Goal: Task Accomplishment & Management: Complete application form

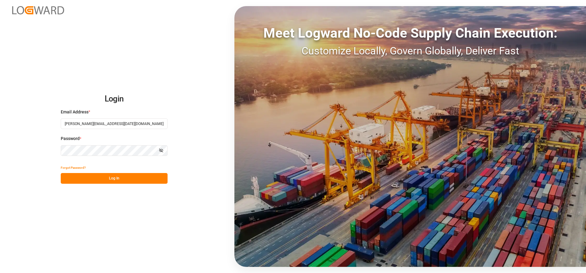
click at [82, 177] on button "Log In" at bounding box center [114, 178] width 107 height 11
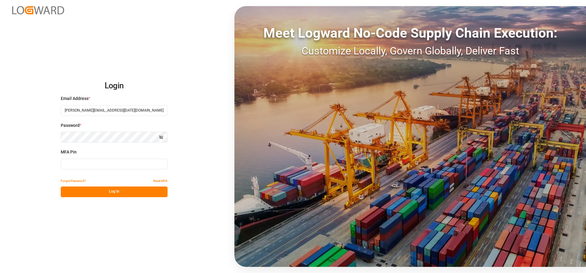
click at [70, 162] on input at bounding box center [114, 163] width 107 height 11
type input "170717"
click at [85, 195] on button "Log In" at bounding box center [114, 191] width 107 height 11
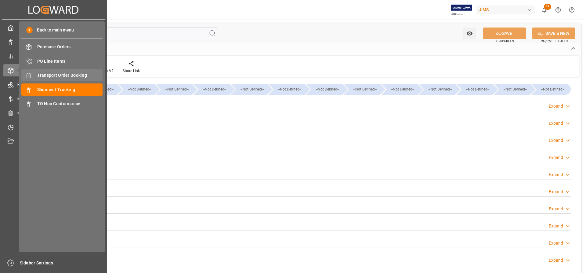
click at [56, 75] on span "Transport Order Booking" at bounding box center [70, 75] width 66 height 6
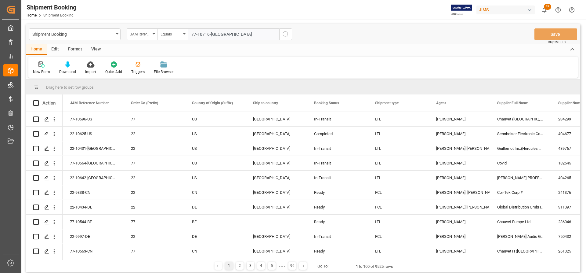
type input "77-10716-US"
click at [285, 32] on icon "search button" at bounding box center [285, 34] width 7 height 7
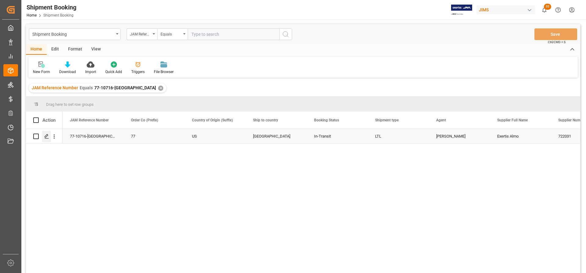
click at [47, 136] on polygon "Press SPACE to select this row." at bounding box center [46, 135] width 3 height 3
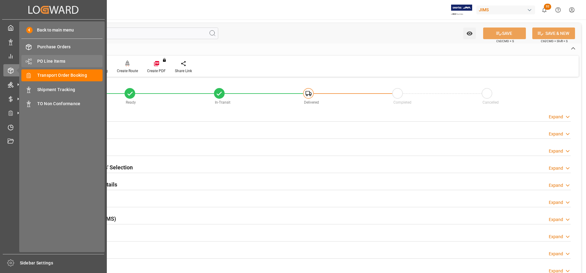
click at [51, 61] on span "PO Line Items" at bounding box center [70, 61] width 66 height 6
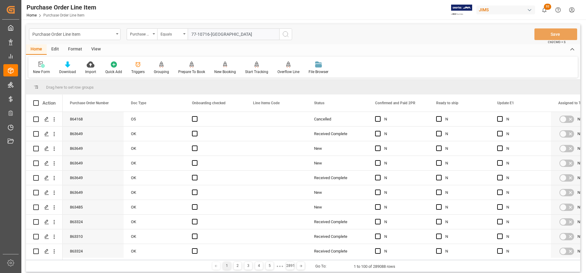
type input "77-10716-US"
click at [283, 34] on icon "search button" at bounding box center [285, 34] width 7 height 7
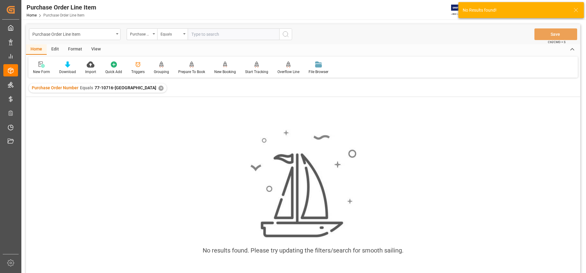
click at [126, 86] on div "Purchase Order Number Equals 77-10716-US ✕" at bounding box center [98, 87] width 138 height 9
click at [158, 89] on div "✕" at bounding box center [160, 87] width 5 height 5
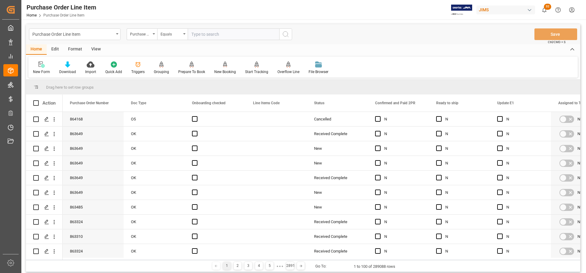
click at [153, 33] on icon "open menu" at bounding box center [154, 33] width 2 height 1
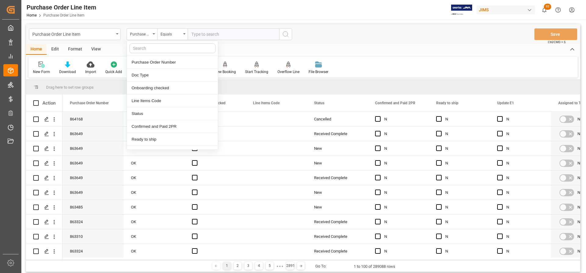
click at [140, 51] on input "text" at bounding box center [172, 48] width 86 height 10
type input "REF"
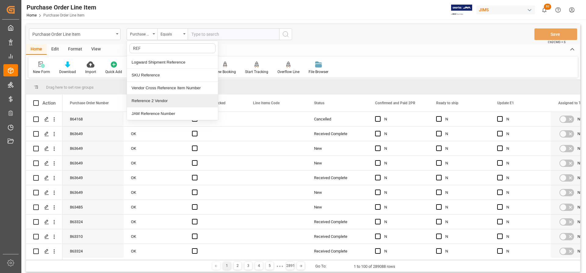
click at [146, 100] on div "Reference 2 Vendor" at bounding box center [172, 100] width 91 height 13
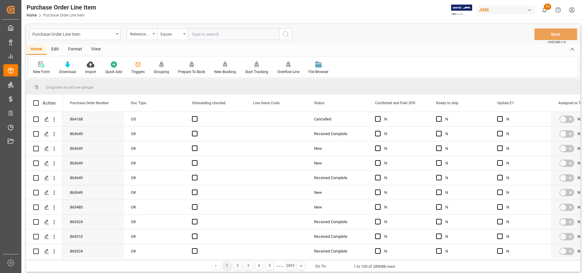
paste input "77-10716-[GEOGRAPHIC_DATA]"
type input "77-10716-[GEOGRAPHIC_DATA]"
click at [285, 37] on icon "search button" at bounding box center [285, 34] width 7 height 7
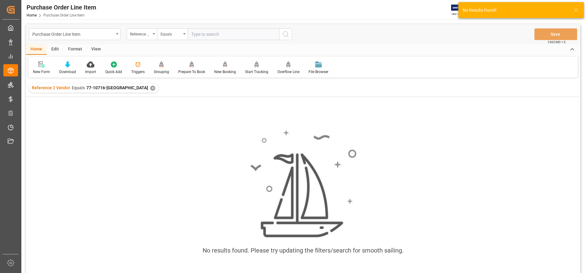
click at [150, 88] on div "✕" at bounding box center [152, 87] width 5 height 5
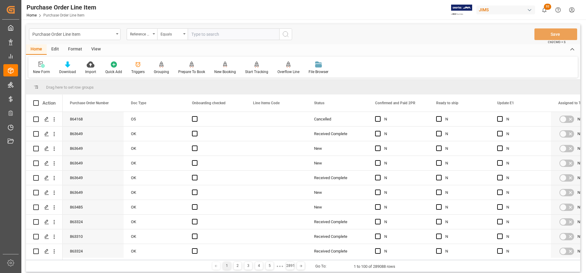
paste input "77-10716-[GEOGRAPHIC_DATA]"
click at [191, 32] on input "77-10716-[GEOGRAPHIC_DATA]" at bounding box center [234, 34] width 92 height 12
click at [227, 31] on input "77-10716-[GEOGRAPHIC_DATA]" at bounding box center [234, 34] width 92 height 12
type input "77-10716-[GEOGRAPHIC_DATA]"
click at [288, 34] on icon "search button" at bounding box center [285, 34] width 7 height 7
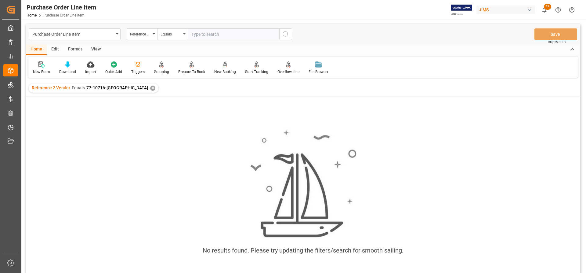
click at [150, 87] on div "✕" at bounding box center [152, 87] width 5 height 5
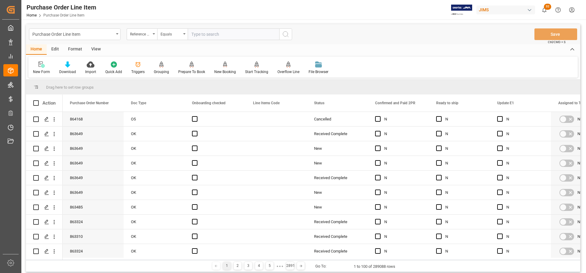
paste input "77-10716-[GEOGRAPHIC_DATA]"
type input "77-10716-[GEOGRAPHIC_DATA]"
click at [285, 33] on icon "search button" at bounding box center [285, 34] width 7 height 7
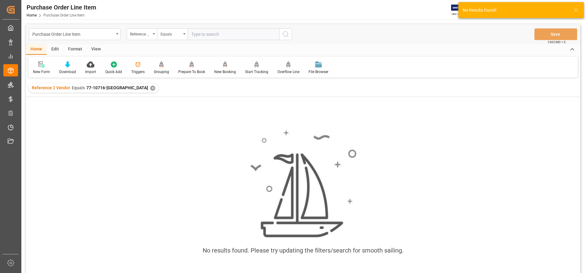
click at [150, 88] on div "✕" at bounding box center [152, 87] width 5 height 5
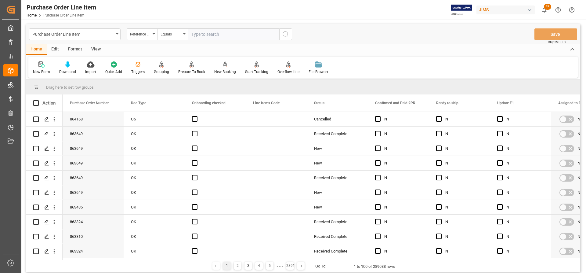
paste input "77-10716-[GEOGRAPHIC_DATA]"
click at [191, 34] on input "77-10716-US" at bounding box center [234, 34] width 92 height 12
click at [227, 35] on input "77-10716-[GEOGRAPHIC_DATA]" at bounding box center [234, 34] width 92 height 12
type input "77-10716-[GEOGRAPHIC_DATA]"
click at [288, 35] on icon "search button" at bounding box center [285, 34] width 7 height 7
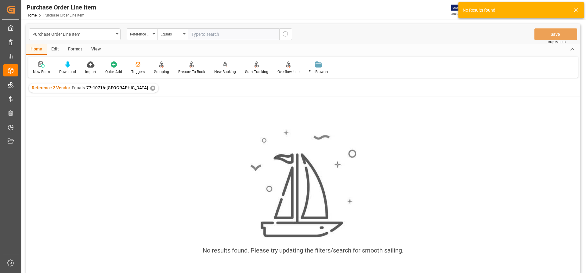
click at [150, 86] on div "✕" at bounding box center [152, 87] width 5 height 5
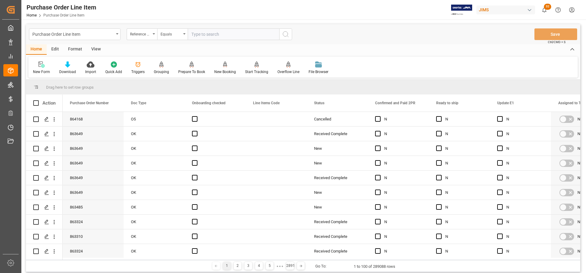
paste input "77-10716-[GEOGRAPHIC_DATA]"
click at [192, 32] on input "77-10716-[GEOGRAPHIC_DATA]" at bounding box center [234, 34] width 92 height 12
click at [224, 32] on input "77-10716-[GEOGRAPHIC_DATA]" at bounding box center [234, 34] width 92 height 12
type input "77-10716-[GEOGRAPHIC_DATA]"
click at [289, 35] on icon "search button" at bounding box center [285, 34] width 7 height 7
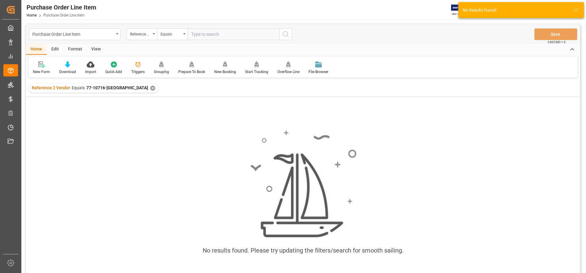
click at [150, 87] on div "✕" at bounding box center [152, 87] width 5 height 5
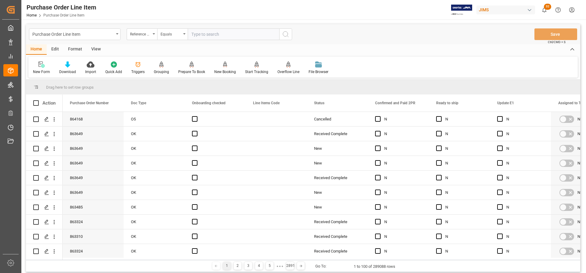
paste input "77-10716-[GEOGRAPHIC_DATA]"
type input "77-10716-[GEOGRAPHIC_DATA]"
click at [285, 35] on icon "search button" at bounding box center [285, 34] width 7 height 7
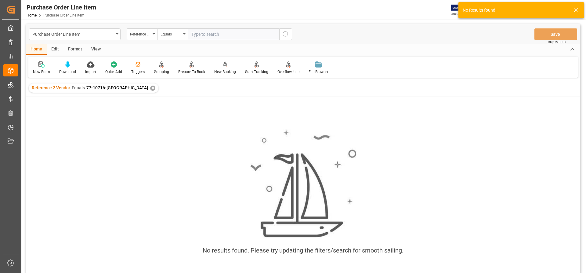
click at [150, 88] on div "✕" at bounding box center [152, 87] width 5 height 5
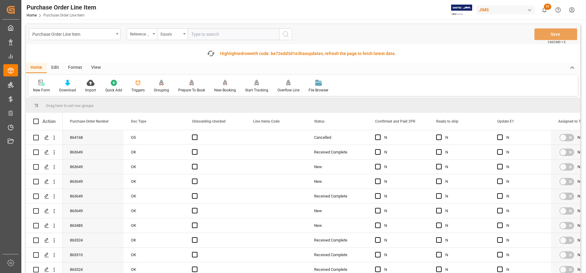
click at [201, 35] on input "text" at bounding box center [234, 34] width 92 height 12
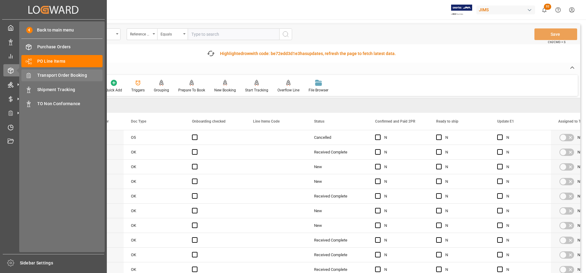
click at [58, 75] on span "Transport Order Booking" at bounding box center [70, 75] width 66 height 6
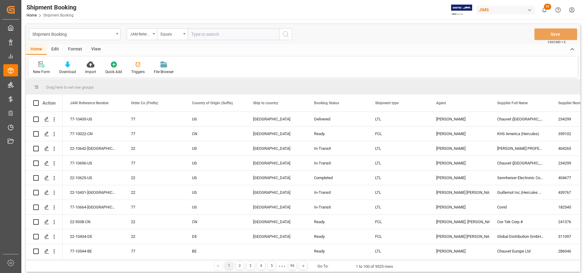
click at [196, 35] on input "text" at bounding box center [234, 34] width 92 height 12
paste input "77-10553-[GEOGRAPHIC_DATA]"
type input "77-10553-[GEOGRAPHIC_DATA]"
click at [290, 33] on button "search button" at bounding box center [285, 34] width 13 height 12
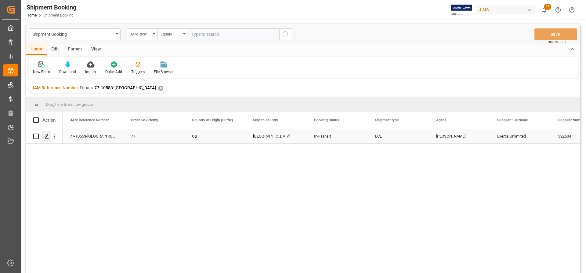
click at [45, 136] on icon "Press SPACE to select this row." at bounding box center [46, 136] width 5 height 5
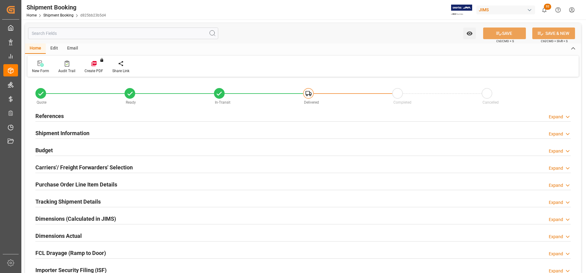
type input "0"
type input "[DATE]"
click at [75, 166] on h2 "Carriers'/ Freight Forwarders' Selection" at bounding box center [83, 167] width 97 height 8
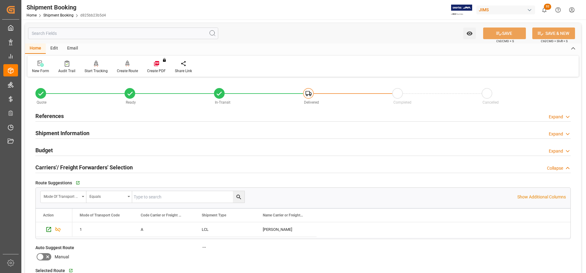
click at [45, 110] on div "References" at bounding box center [49, 116] width 28 height 12
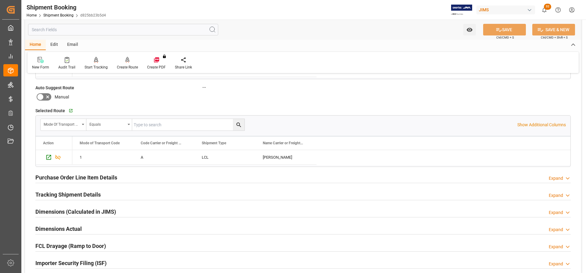
scroll to position [305, 0]
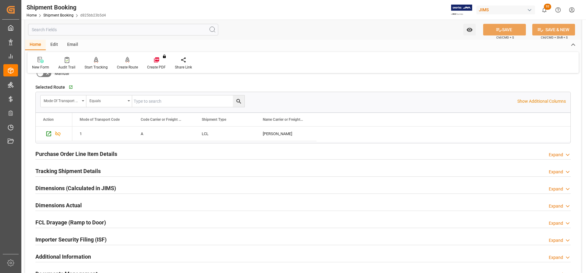
click at [50, 170] on h2 "Tracking Shipment Details" at bounding box center [67, 171] width 65 height 8
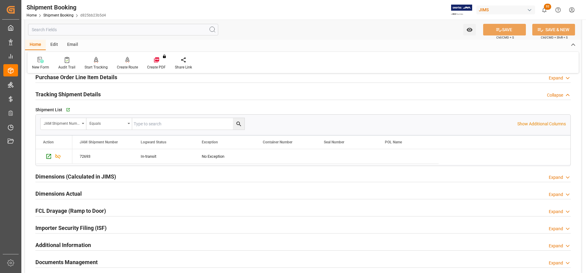
scroll to position [397, 0]
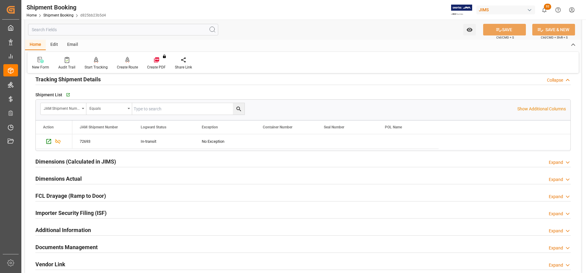
click at [49, 180] on h2 "Dimensions Actual" at bounding box center [58, 178] width 46 height 8
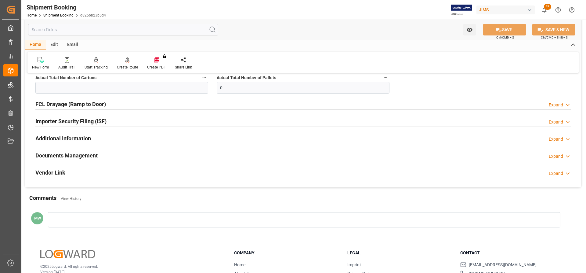
scroll to position [580, 0]
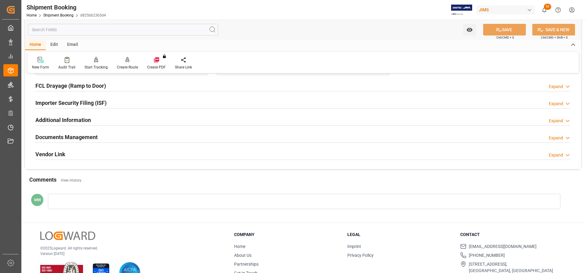
click at [61, 135] on h2 "Documents Management" at bounding box center [66, 137] width 62 height 8
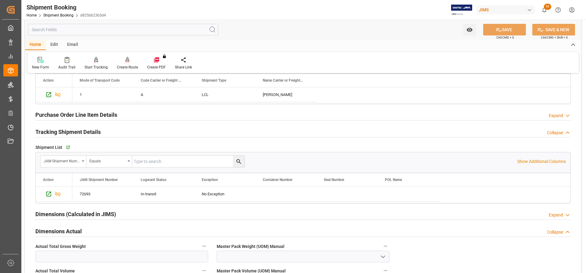
scroll to position [336, 0]
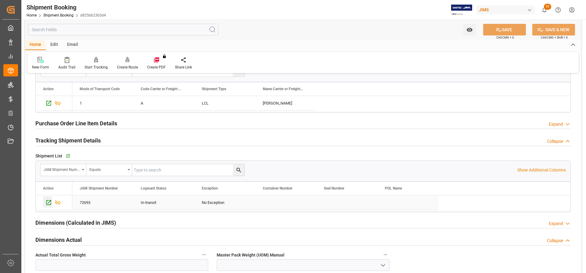
click at [49, 202] on icon "Press SPACE to select this row." at bounding box center [48, 202] width 6 height 6
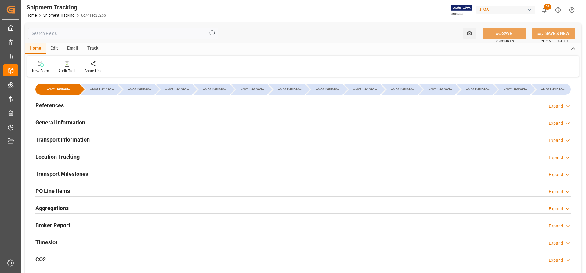
type input "[DATE] 00:00"
click at [58, 173] on h2 "Transport Milestones" at bounding box center [61, 173] width 53 height 8
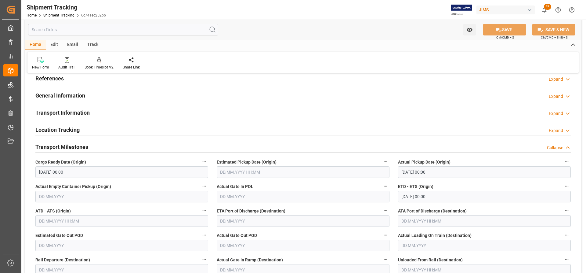
scroll to position [92, 0]
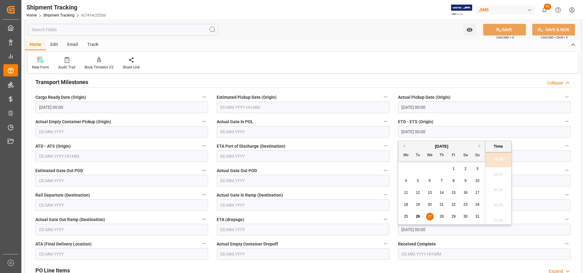
click at [414, 133] on input "27.08.2025 00:00" at bounding box center [484, 132] width 173 height 12
drag, startPoint x: 376, startPoint y: 79, endPoint x: 96, endPoint y: 258, distance: 332.0
click at [376, 79] on div "Transport Milestones Collapse" at bounding box center [303, 82] width 536 height 12
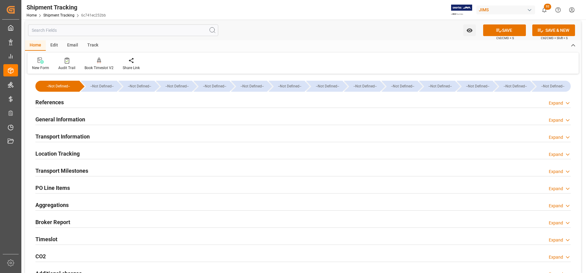
scroll to position [0, 0]
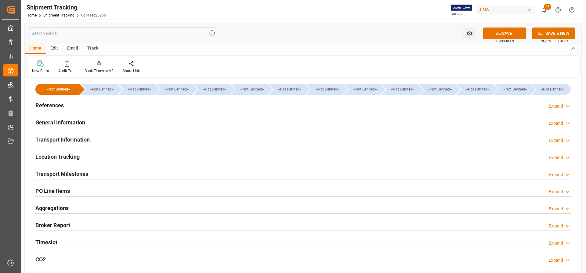
click at [60, 140] on h2 "Transport Information" at bounding box center [62, 139] width 54 height 8
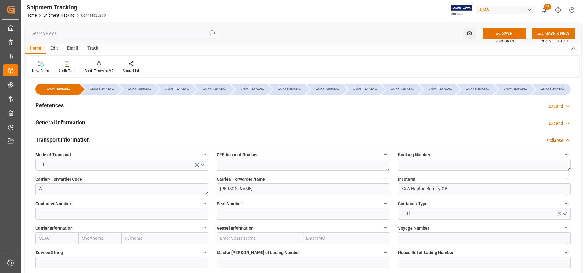
click at [65, 122] on h2 "General Information" at bounding box center [60, 122] width 50 height 8
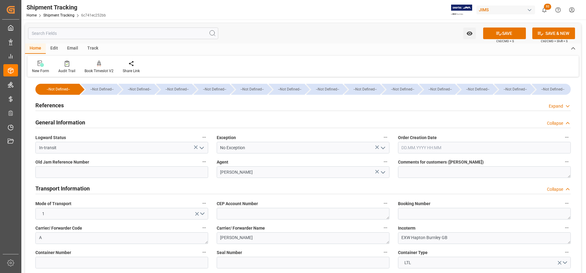
click at [60, 123] on h2 "General Information" at bounding box center [60, 122] width 50 height 8
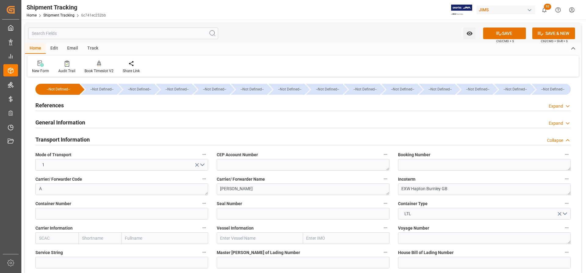
click at [62, 123] on h2 "General Information" at bounding box center [60, 122] width 50 height 8
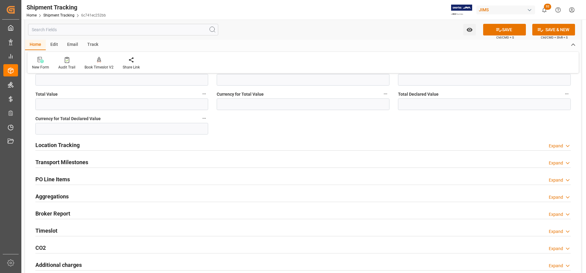
scroll to position [305, 0]
click at [59, 159] on h2 "Transport Milestones" at bounding box center [61, 161] width 53 height 8
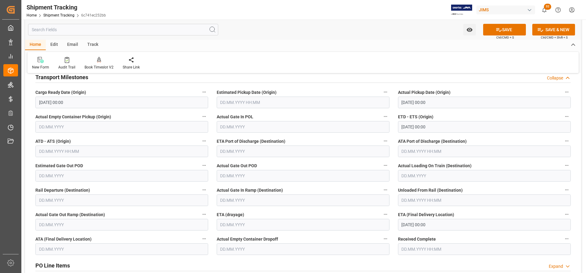
scroll to position [397, 0]
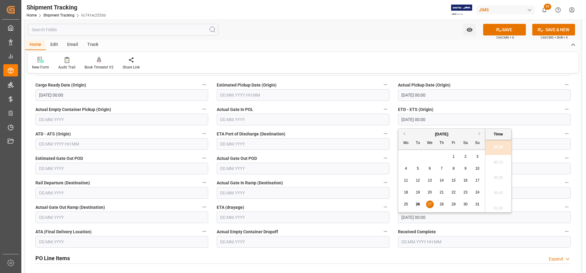
click at [416, 119] on input "27.08.2025 00:00" at bounding box center [484, 120] width 173 height 12
click at [477, 191] on span "24" at bounding box center [477, 192] width 4 height 4
type input "24.08.2025 00:00"
click at [511, 30] on button "SAVE" at bounding box center [504, 30] width 43 height 12
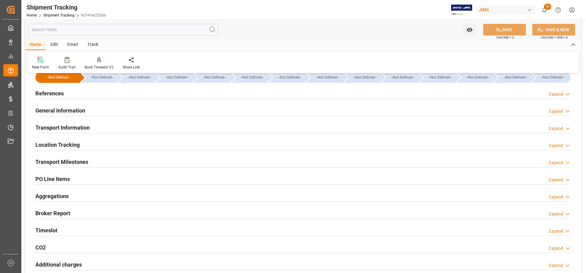
scroll to position [0, 0]
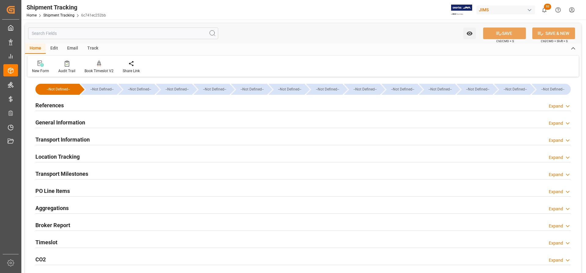
click at [56, 176] on h2 "Transport Milestones" at bounding box center [61, 173] width 53 height 8
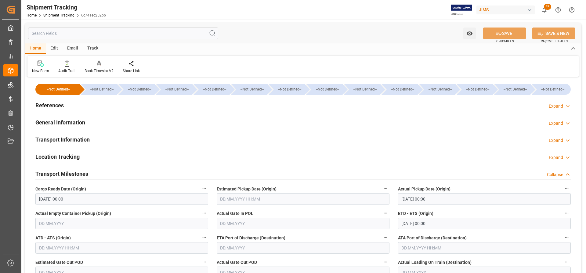
click at [57, 140] on h2 "Transport Information" at bounding box center [62, 139] width 54 height 8
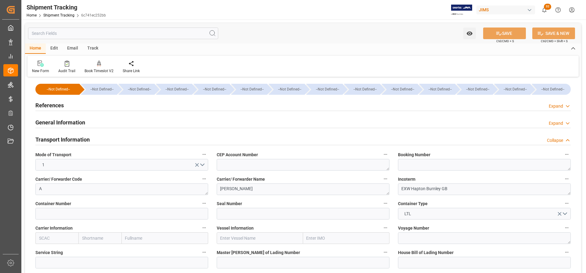
click at [55, 122] on h2 "General Information" at bounding box center [60, 122] width 50 height 8
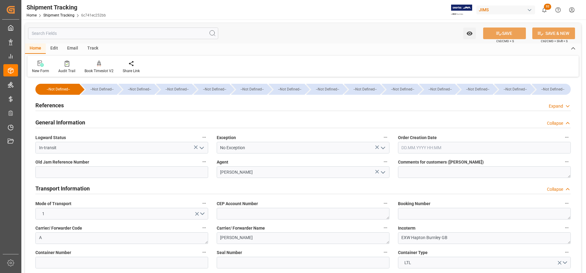
click at [57, 108] on h2 "References" at bounding box center [49, 105] width 28 height 8
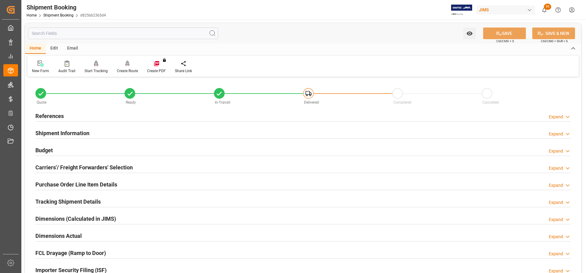
click at [67, 165] on h2 "Carriers'/ Freight Forwarders' Selection" at bounding box center [83, 167] width 97 height 8
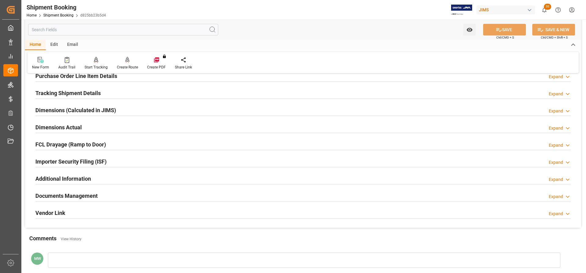
scroll to position [305, 0]
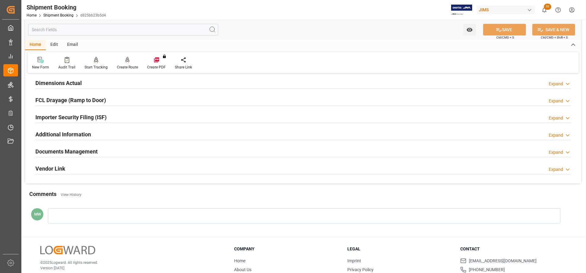
click at [67, 151] on h2 "Documents Management" at bounding box center [66, 151] width 62 height 8
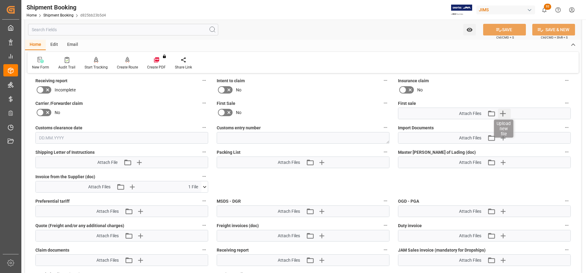
scroll to position [427, 0]
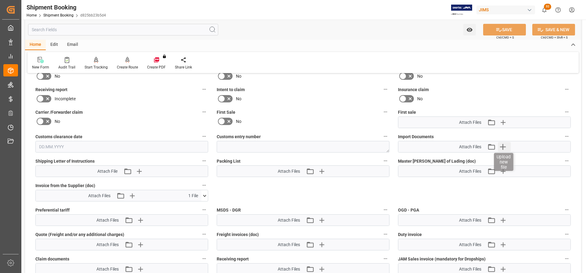
click at [504, 147] on icon "button" at bounding box center [503, 147] width 10 height 10
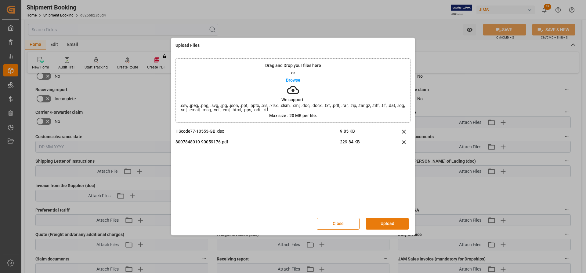
click at [387, 223] on button "Upload" at bounding box center [387, 224] width 43 height 12
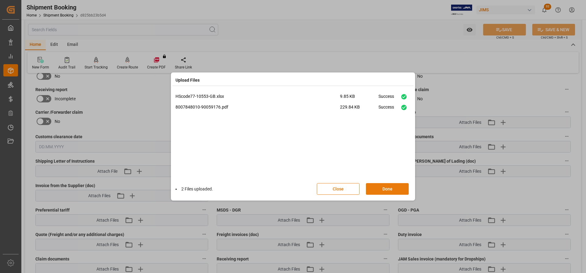
click at [388, 189] on button "Done" at bounding box center [387, 189] width 43 height 12
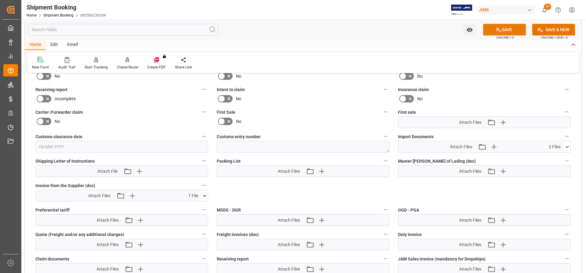
drag, startPoint x: 509, startPoint y: 30, endPoint x: 329, endPoint y: 70, distance: 183.8
click at [509, 30] on button "SAVE" at bounding box center [504, 30] width 43 height 12
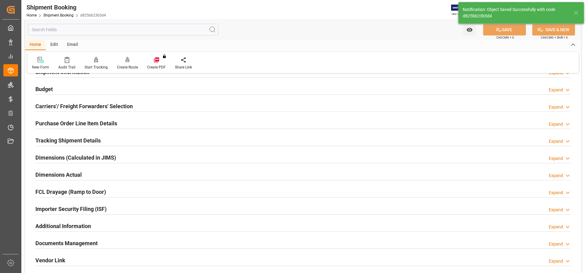
scroll to position [0, 0]
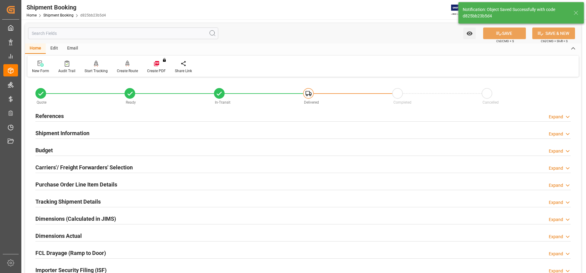
click at [49, 111] on div "References" at bounding box center [49, 116] width 28 height 12
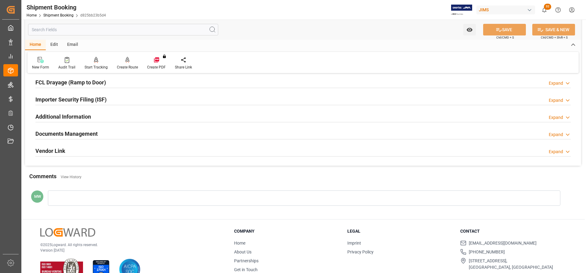
scroll to position [308, 0]
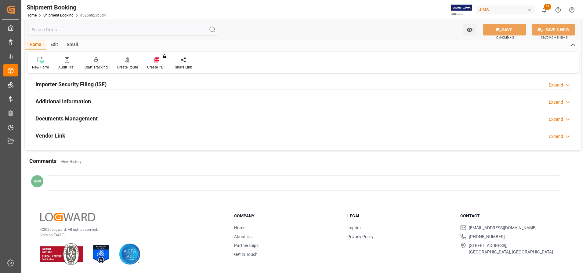
click at [73, 118] on h2 "Documents Management" at bounding box center [66, 118] width 62 height 8
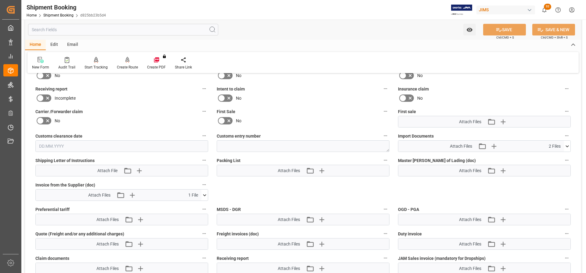
scroll to position [399, 0]
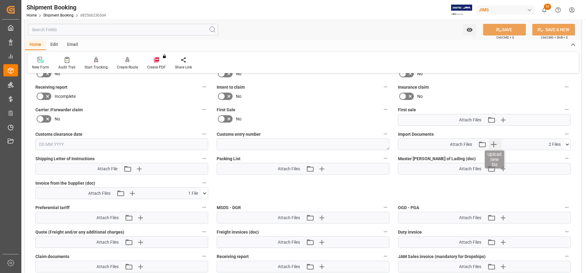
click at [495, 145] on icon "button" at bounding box center [494, 144] width 10 height 10
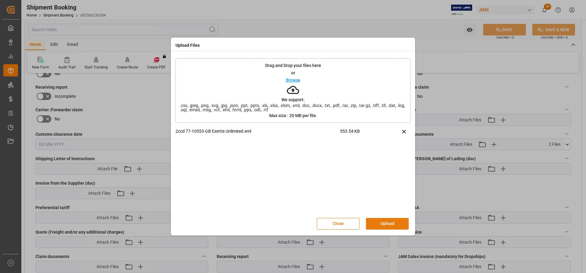
click at [381, 222] on button "Upload" at bounding box center [387, 224] width 43 height 12
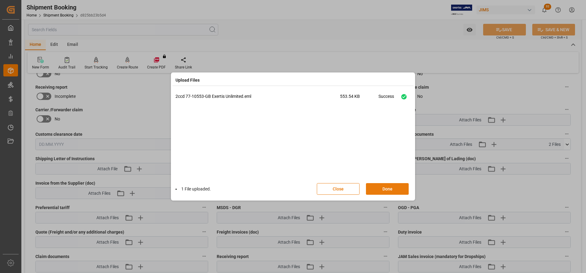
click at [381, 190] on button "Done" at bounding box center [387, 189] width 43 height 12
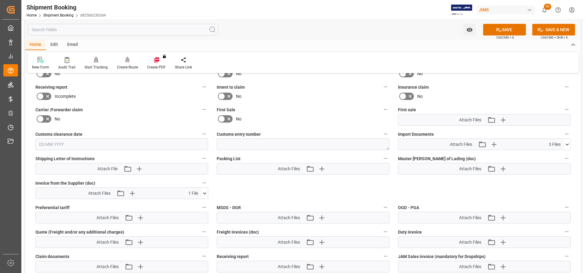
click at [568, 142] on icon at bounding box center [567, 144] width 6 height 6
click at [549, 29] on button "SAVE & NEW" at bounding box center [554, 30] width 43 height 12
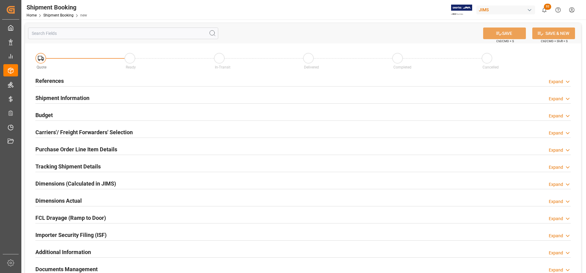
click at [49, 81] on h2 "References" at bounding box center [49, 81] width 28 height 8
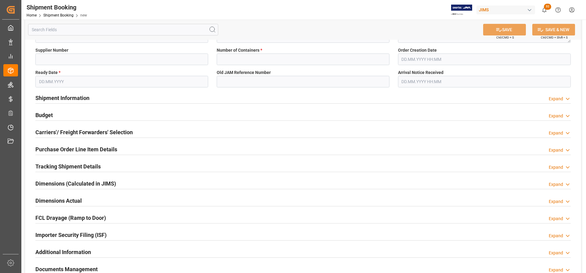
scroll to position [122, 0]
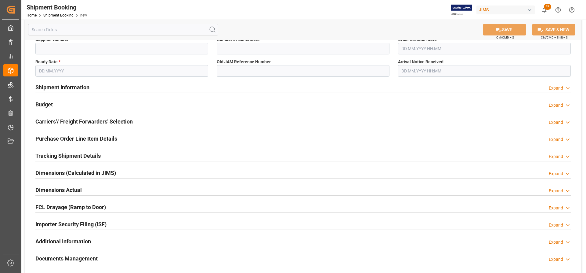
click at [66, 116] on div "Carriers'/ Freight Forwarders' Selection" at bounding box center [83, 121] width 97 height 12
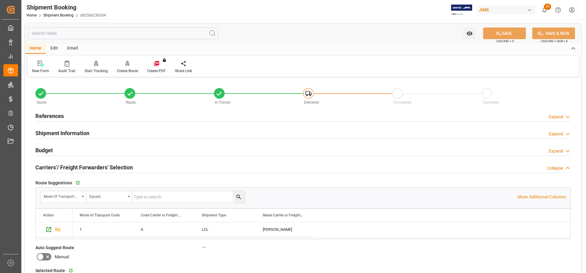
click at [40, 113] on h2 "References" at bounding box center [49, 116] width 28 height 8
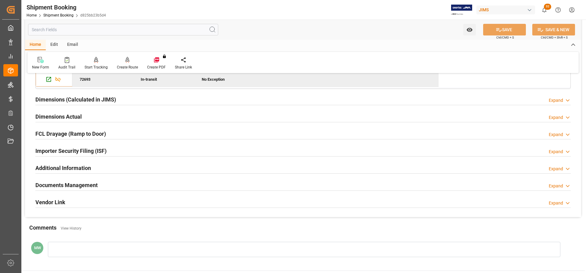
scroll to position [403, 0]
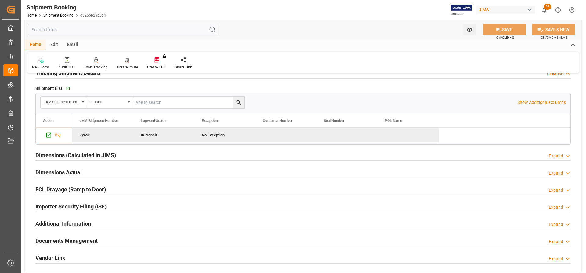
click at [59, 173] on h2 "Dimensions Actual" at bounding box center [58, 172] width 46 height 8
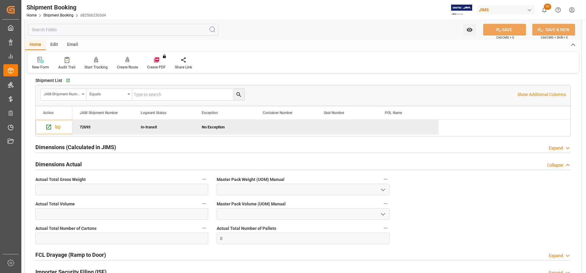
scroll to position [434, 0]
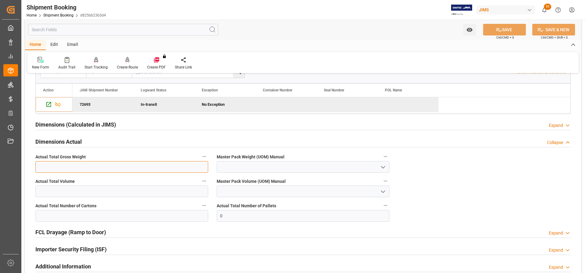
click at [44, 168] on input "text" at bounding box center [121, 167] width 173 height 12
paste input "200"
type input "200"
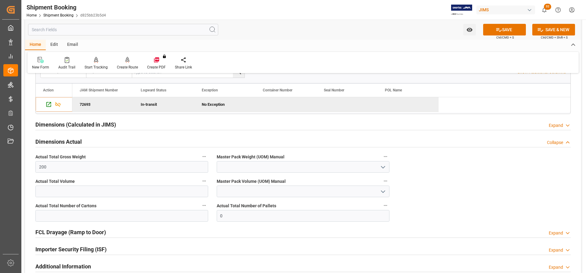
click at [382, 164] on icon "open menu" at bounding box center [383, 166] width 7 height 7
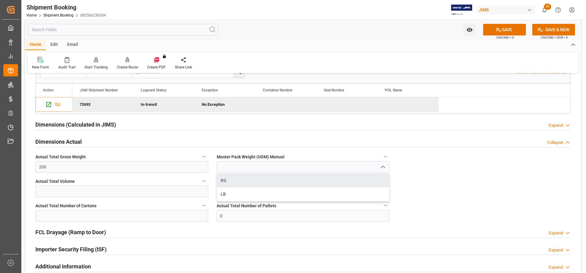
click at [231, 181] on div "KG" at bounding box center [303, 180] width 172 height 14
type input "KG"
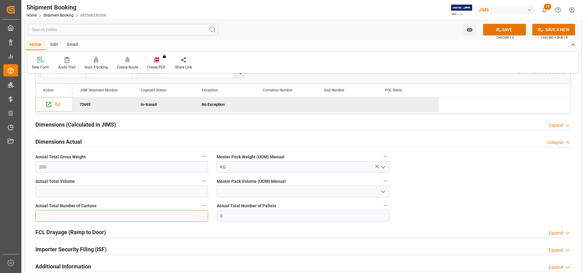
click at [62, 218] on input "text" at bounding box center [121, 216] width 173 height 12
type input "1"
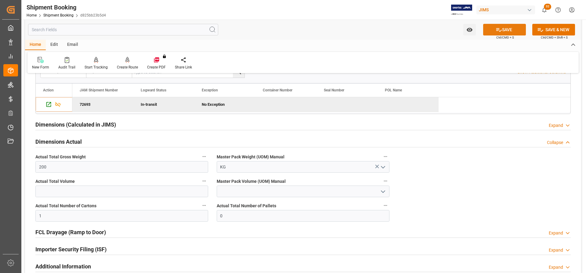
click at [511, 30] on button "SAVE" at bounding box center [504, 30] width 43 height 12
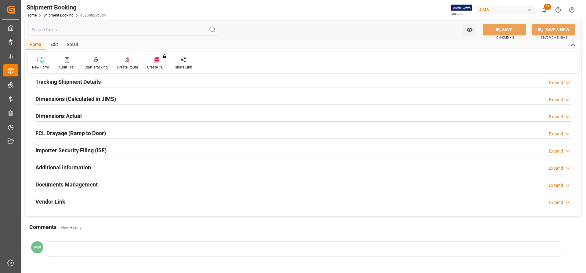
scroll to position [122, 0]
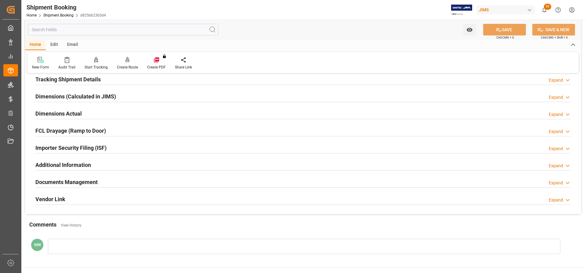
click at [71, 184] on h2 "Documents Management" at bounding box center [66, 182] width 62 height 8
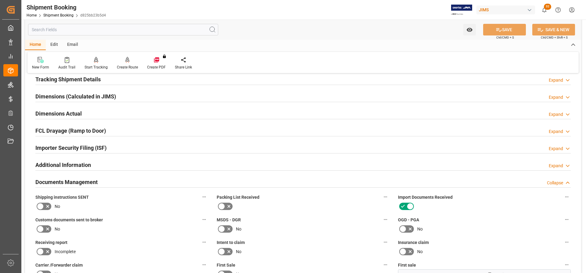
click at [76, 112] on h2 "Dimensions Actual" at bounding box center [58, 113] width 46 height 8
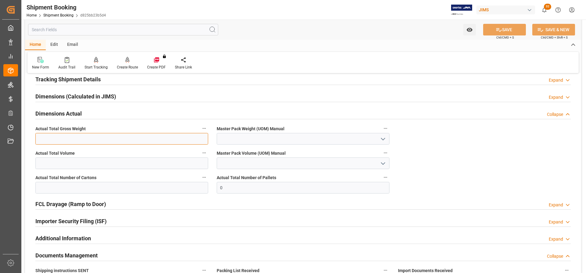
click at [52, 137] on input "text" at bounding box center [121, 139] width 173 height 12
type input "200"
click at [385, 138] on polyline "open menu" at bounding box center [383, 139] width 4 height 2
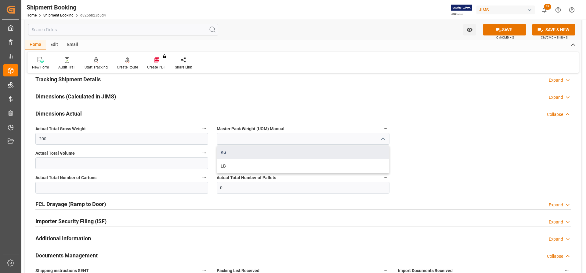
click at [246, 154] on div "KG" at bounding box center [303, 152] width 172 height 14
type input "KG"
click at [54, 187] on input "text" at bounding box center [121, 188] width 173 height 12
type input "1"
click at [507, 30] on button "SAVE" at bounding box center [504, 30] width 43 height 12
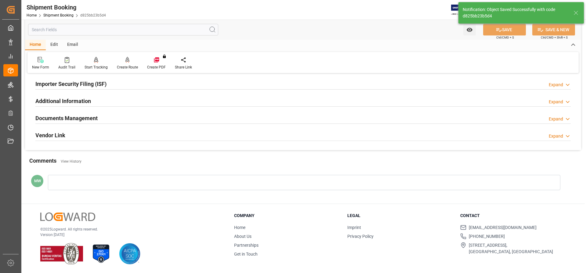
scroll to position [186, 0]
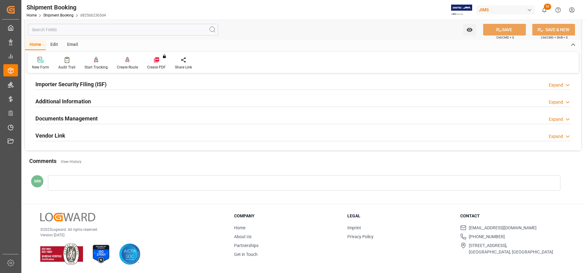
click at [67, 119] on h2 "Documents Management" at bounding box center [66, 118] width 62 height 8
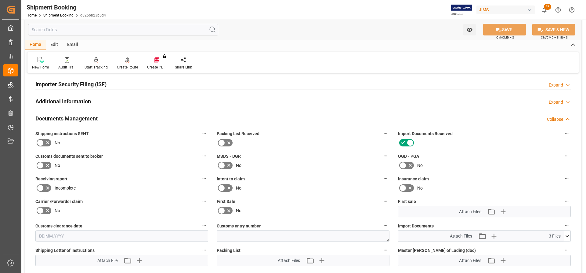
scroll to position [214, 0]
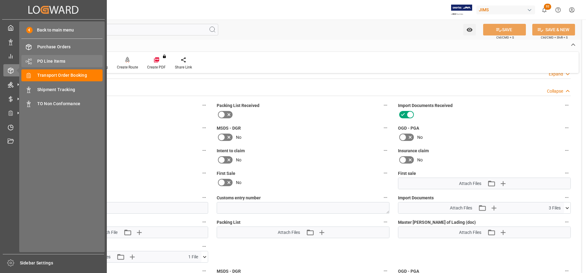
click at [50, 60] on span "PO Line Items" at bounding box center [70, 61] width 66 height 6
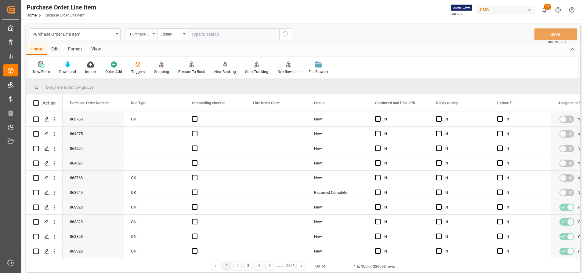
click at [152, 34] on div "Purchase Order Number" at bounding box center [142, 34] width 31 height 12
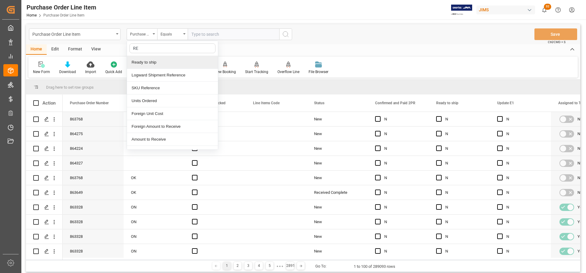
type input "REF"
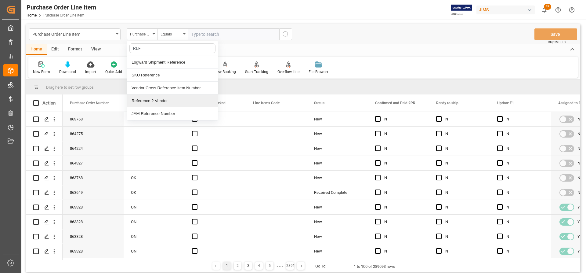
drag, startPoint x: 156, startPoint y: 102, endPoint x: 162, endPoint y: 82, distance: 20.6
click at [156, 102] on div "Reference 2 Vendor" at bounding box center [172, 100] width 91 height 13
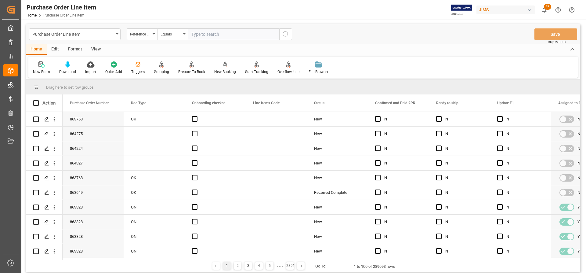
paste input "77-10716-[GEOGRAPHIC_DATA]"
type input "77-10716-[GEOGRAPHIC_DATA]"
click at [282, 34] on icon "search button" at bounding box center [285, 34] width 7 height 7
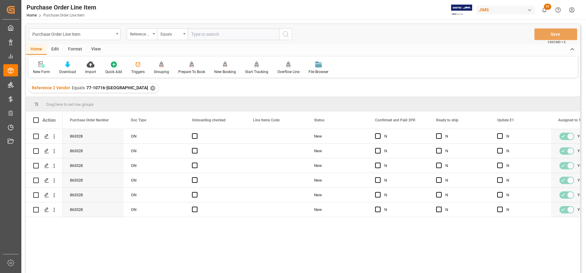
click at [94, 48] on div "View" at bounding box center [96, 49] width 19 height 10
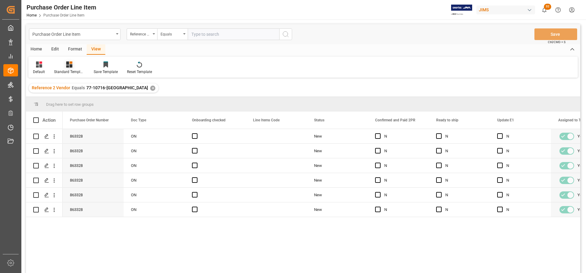
click at [65, 69] on div "Standard Templates" at bounding box center [69, 71] width 31 height 5
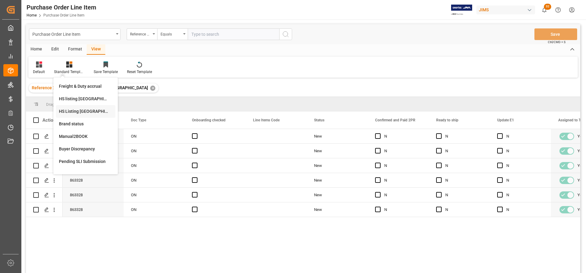
click at [65, 112] on div "HS Listing [GEOGRAPHIC_DATA]" at bounding box center [85, 111] width 53 height 6
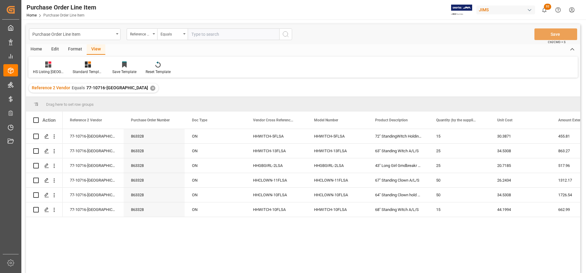
click at [34, 46] on div "Home" at bounding box center [36, 49] width 21 height 10
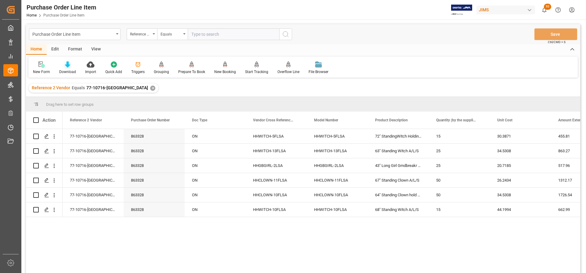
click at [68, 67] on icon at bounding box center [67, 64] width 5 height 6
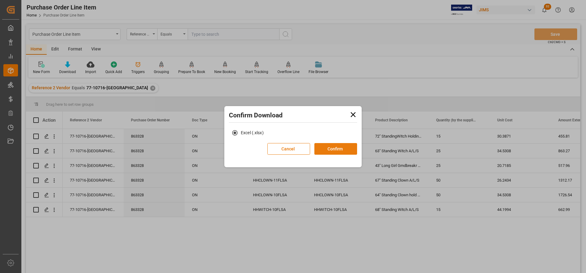
click at [330, 147] on button "Confirm" at bounding box center [335, 149] width 43 height 12
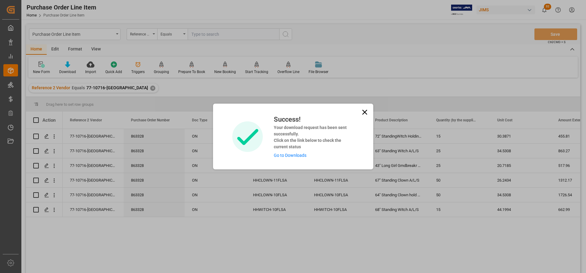
click at [288, 156] on link "Go to Downloads" at bounding box center [290, 155] width 33 height 5
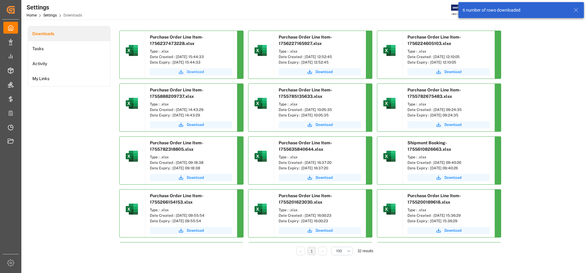
click at [194, 71] on span "Download" at bounding box center [195, 71] width 17 height 5
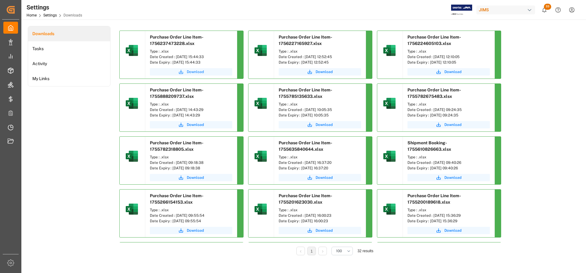
click at [188, 70] on span "Download" at bounding box center [195, 71] width 17 height 5
click at [193, 71] on span "Download" at bounding box center [195, 71] width 17 height 5
click at [196, 71] on span "Download" at bounding box center [195, 71] width 17 height 5
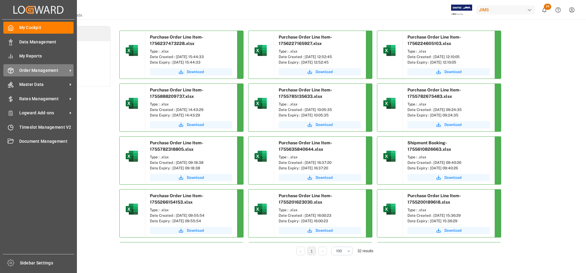
click at [36, 73] on span "Order Management" at bounding box center [43, 70] width 48 height 6
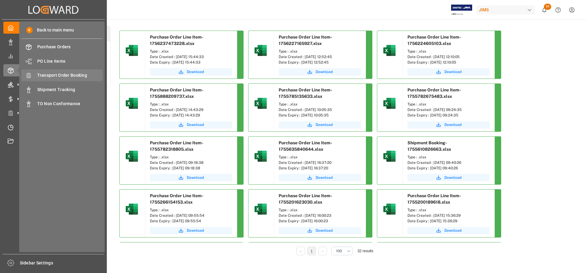
click at [66, 76] on span "Transport Order Booking" at bounding box center [70, 75] width 66 height 6
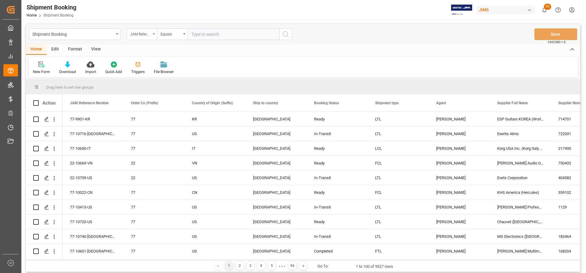
click at [154, 35] on div "JAM Reference Number" at bounding box center [142, 34] width 31 height 12
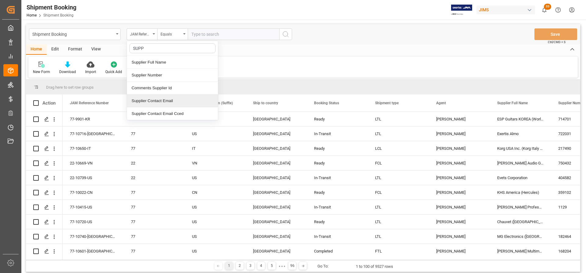
type input "SUPPL"
click at [159, 65] on div "Supplier Full Name" at bounding box center [172, 62] width 91 height 13
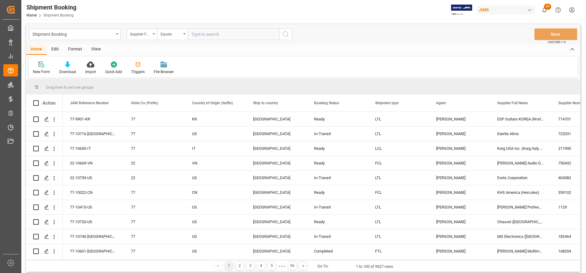
click at [200, 33] on input "text" at bounding box center [234, 34] width 92 height 12
click at [197, 34] on input "HUAIN" at bounding box center [234, 34] width 92 height 12
type input "HUMAIN"
click at [286, 34] on icon "search button" at bounding box center [285, 34] width 7 height 7
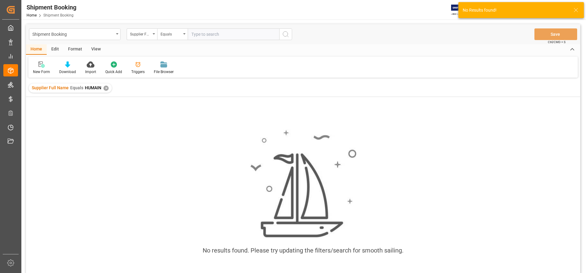
click at [107, 88] on div "✕" at bounding box center [106, 87] width 5 height 5
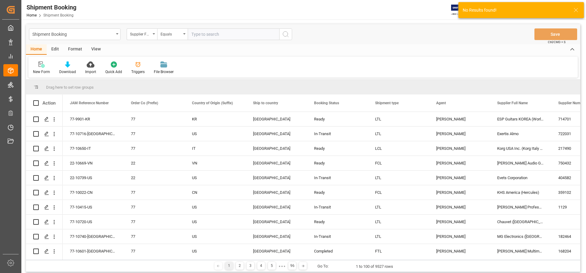
click at [195, 35] on input "text" at bounding box center [234, 34] width 92 height 12
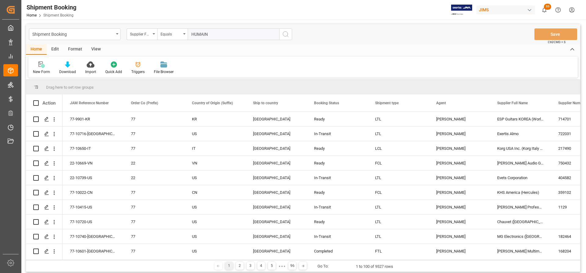
type input "HUMAIN"
click at [288, 35] on icon "search button" at bounding box center [285, 34] width 7 height 7
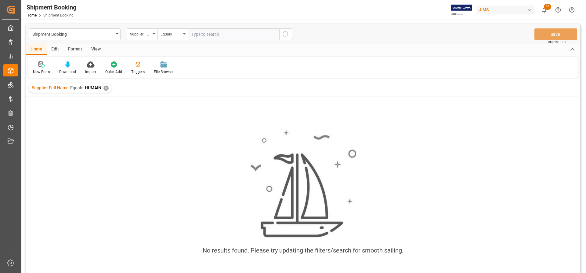
click at [104, 88] on div "✕" at bounding box center [106, 87] width 5 height 5
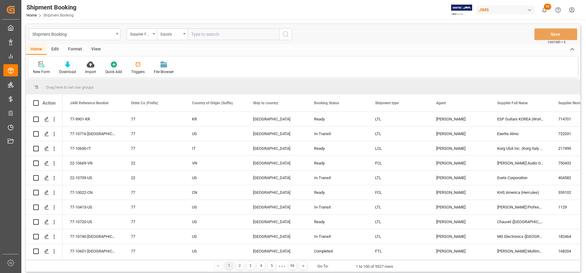
click at [194, 35] on input "text" at bounding box center [234, 34] width 92 height 12
type input "HUMAIN"
click at [287, 33] on icon "search button" at bounding box center [285, 34] width 7 height 7
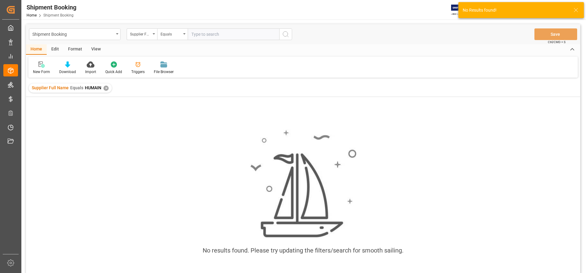
click at [104, 88] on div "✕" at bounding box center [106, 87] width 5 height 5
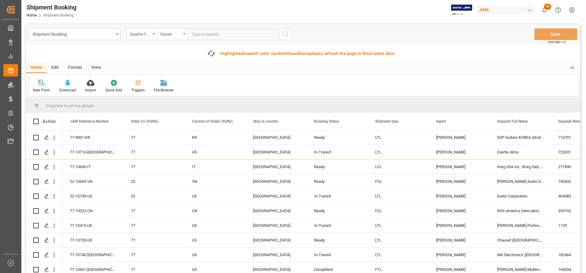
click at [211, 34] on input "text" at bounding box center [234, 34] width 92 height 12
click at [198, 33] on input "text" at bounding box center [234, 34] width 92 height 12
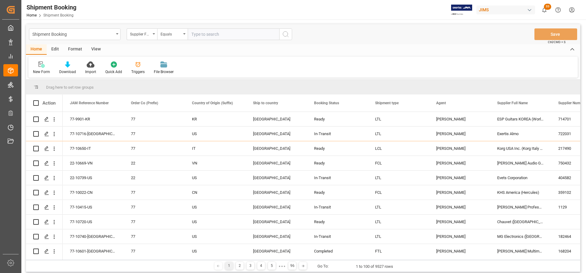
click at [197, 35] on input "text" at bounding box center [234, 34] width 92 height 12
click at [209, 35] on input "HAMMAIN" at bounding box center [234, 34] width 92 height 12
click at [201, 35] on input "[PERSON_NAME]" at bounding box center [234, 34] width 92 height 12
click at [198, 34] on input "[PERSON_NAME]" at bounding box center [234, 34] width 92 height 12
type input "HUMAN"
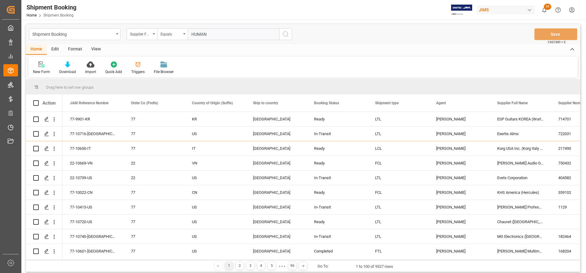
click at [284, 33] on icon "search button" at bounding box center [285, 34] width 7 height 7
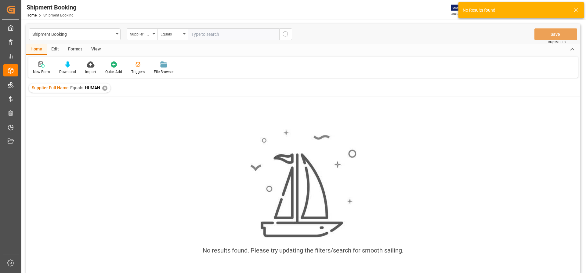
click at [103, 86] on div "✕" at bounding box center [104, 87] width 5 height 5
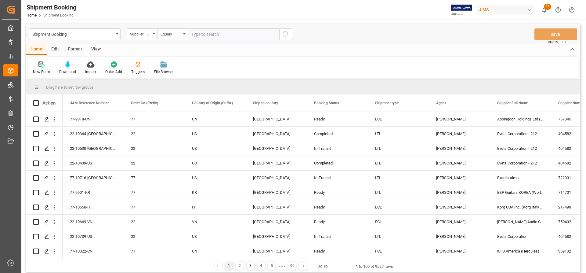
click at [190, 35] on input "text" at bounding box center [234, 34] width 92 height 12
type input "HUMAN TOUCH"
click at [286, 35] on icon "search button" at bounding box center [285, 34] width 7 height 7
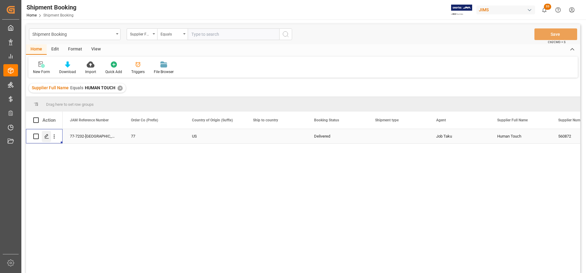
click at [47, 135] on icon "Press SPACE to select this row." at bounding box center [46, 136] width 5 height 5
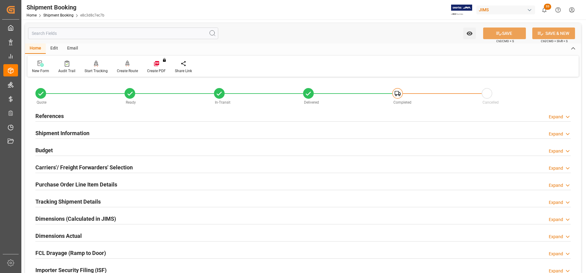
click at [46, 116] on h2 "References" at bounding box center [49, 116] width 28 height 8
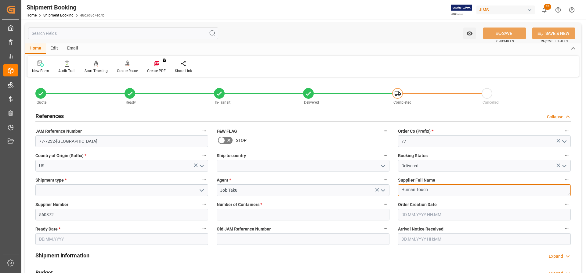
drag, startPoint x: 433, startPoint y: 189, endPoint x: 401, endPoint y: 192, distance: 31.9
click at [401, 192] on textarea "Human Touch" at bounding box center [484, 190] width 173 height 12
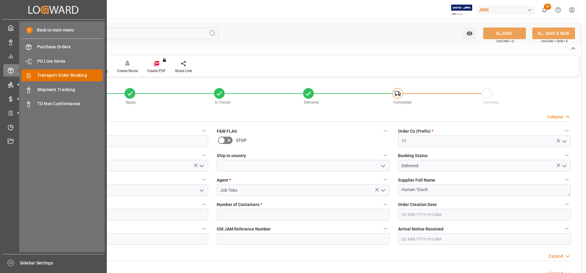
click at [54, 77] on span "Transport Order Booking" at bounding box center [70, 75] width 66 height 6
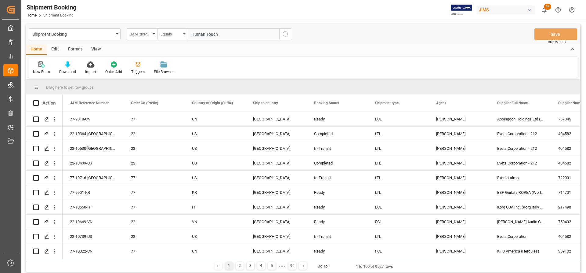
type input "Human Touch"
click at [287, 35] on icon "search button" at bounding box center [285, 34] width 7 height 7
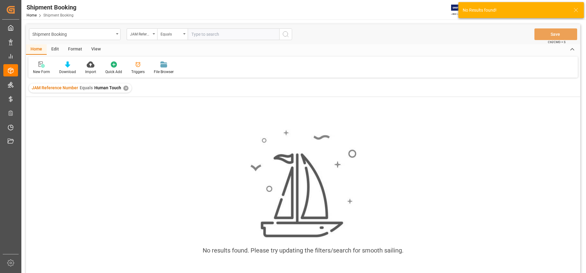
click at [124, 87] on div "✕" at bounding box center [125, 87] width 5 height 5
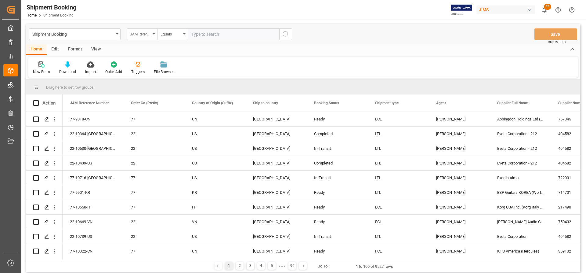
click at [154, 35] on div "JAM Reference Number" at bounding box center [142, 34] width 31 height 12
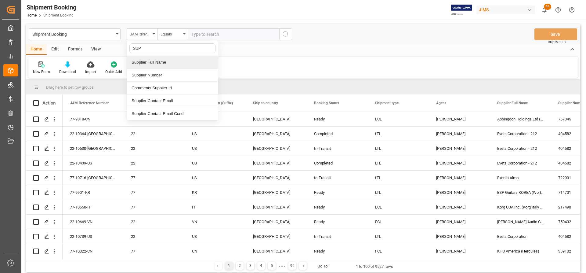
type input "SUPP"
click at [154, 65] on div "Supplier Full Name" at bounding box center [172, 62] width 91 height 13
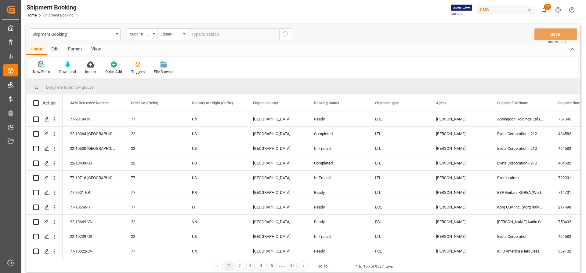
click at [197, 35] on input "text" at bounding box center [234, 34] width 92 height 12
paste input "Human Touch"
type input "Human Touch"
click at [283, 37] on icon "search button" at bounding box center [285, 34] width 7 height 7
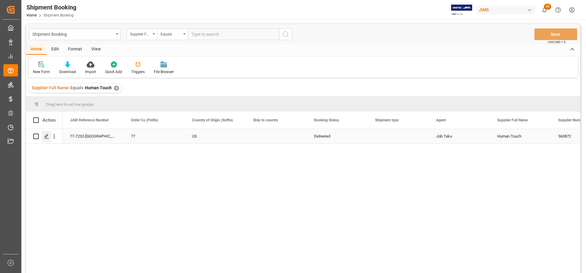
click at [46, 136] on icon "Press SPACE to select this row." at bounding box center [46, 136] width 5 height 5
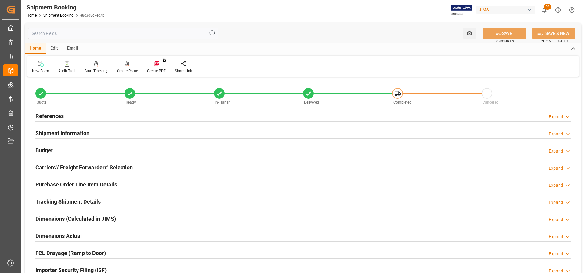
click at [48, 115] on h2 "References" at bounding box center [49, 116] width 28 height 8
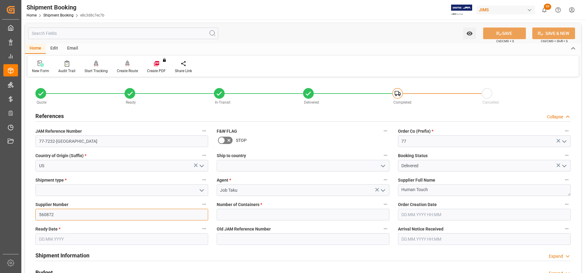
drag, startPoint x: 61, startPoint y: 216, endPoint x: 18, endPoint y: 214, distance: 43.1
click at [18, 214] on div "Created by potrace 1.15, written by [PERSON_NAME] [DATE]-[DATE] Created by potr…" at bounding box center [293, 136] width 586 height 273
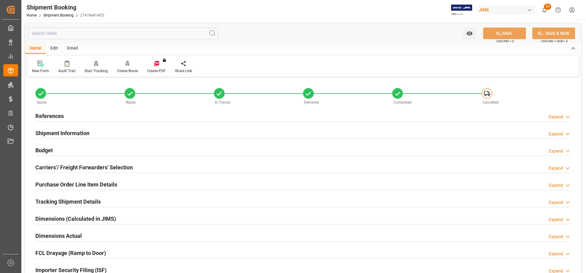
click at [40, 70] on div "New Form" at bounding box center [40, 70] width 17 height 5
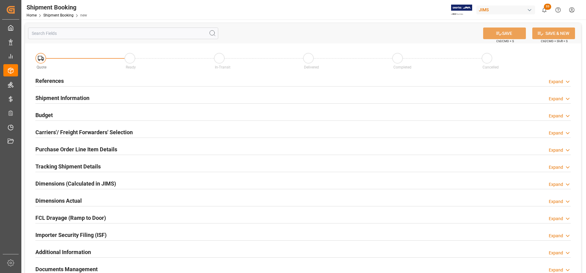
click at [51, 80] on h2 "References" at bounding box center [49, 81] width 28 height 8
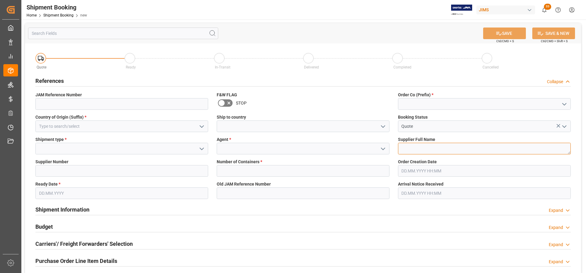
click at [407, 148] on textarea at bounding box center [484, 149] width 173 height 12
paste textarea "Human Touch"
type textarea "Human Touch"
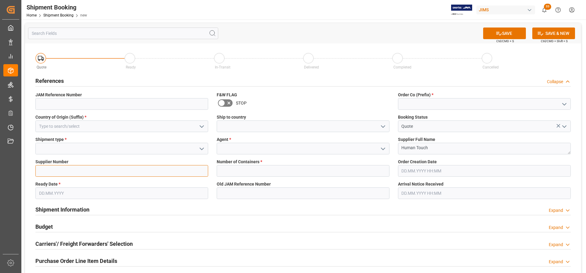
paste input "560872"
type input "560872"
click at [201, 147] on icon "open menu" at bounding box center [201, 148] width 7 height 7
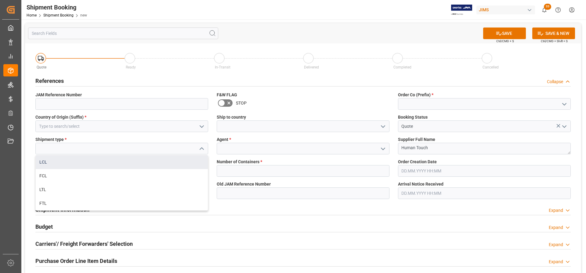
click at [47, 162] on div "LCL" at bounding box center [122, 162] width 172 height 14
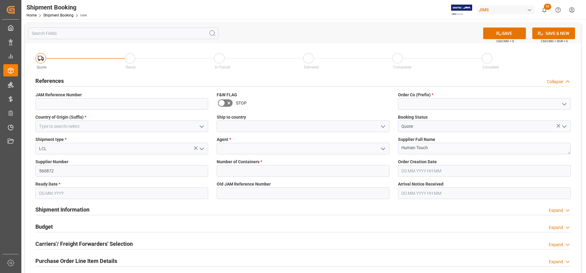
click at [202, 148] on icon "open menu" at bounding box center [201, 148] width 7 height 7
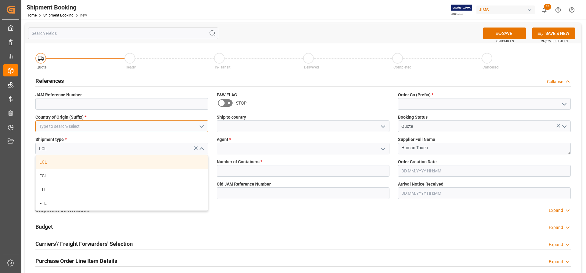
click at [90, 130] on input at bounding box center [121, 126] width 173 height 12
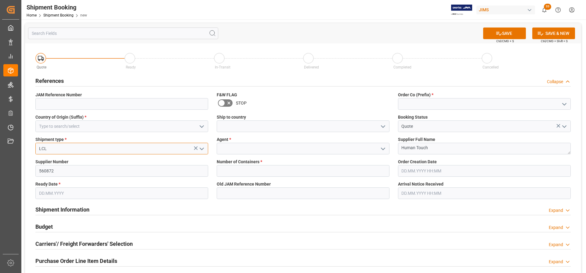
click at [55, 143] on div "Shipment type * LCL" at bounding box center [121, 145] width 181 height 22
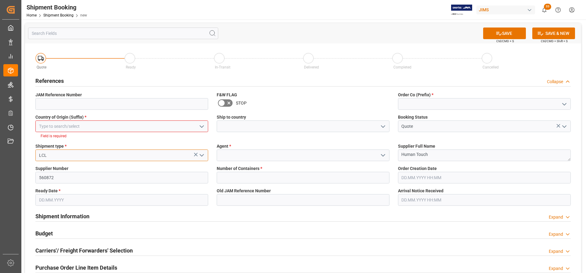
click at [81, 157] on input "LCL" at bounding box center [121, 155] width 173 height 12
click at [203, 154] on polyline "open menu" at bounding box center [202, 155] width 4 height 2
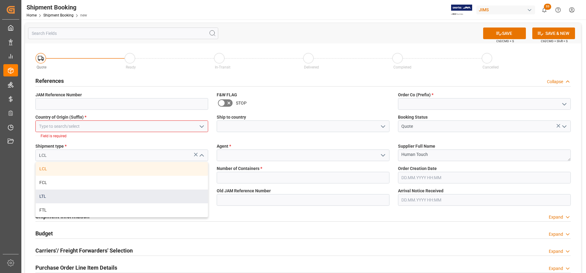
click at [54, 194] on div "LTL" at bounding box center [122, 196] width 172 height 14
type input "LTL"
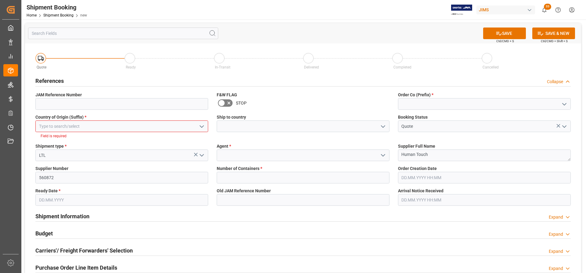
click at [203, 124] on icon "open menu" at bounding box center [201, 126] width 7 height 7
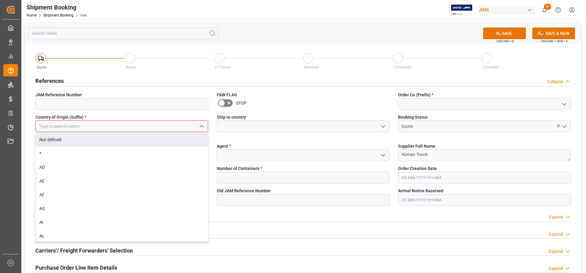
click at [105, 129] on input at bounding box center [121, 126] width 173 height 12
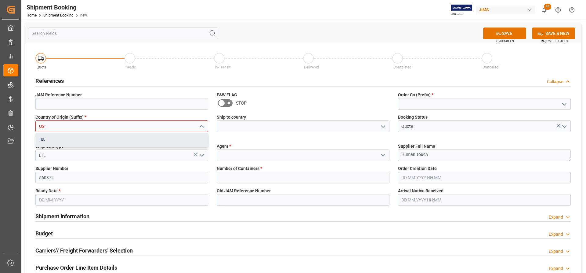
click at [55, 142] on div "US" at bounding box center [122, 140] width 172 height 14
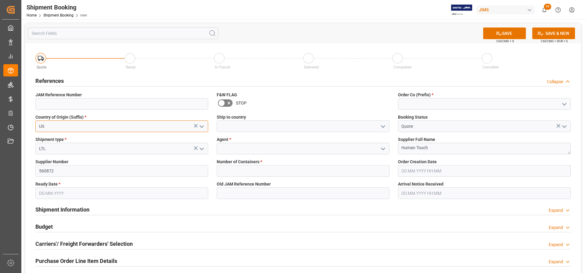
type input "US"
click at [382, 126] on polyline "open menu" at bounding box center [383, 126] width 4 height 2
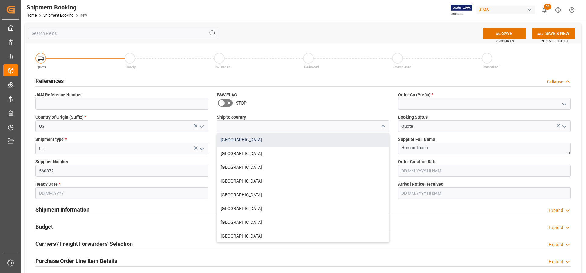
click at [235, 143] on div "[GEOGRAPHIC_DATA]" at bounding box center [303, 140] width 172 height 14
type input "[GEOGRAPHIC_DATA]"
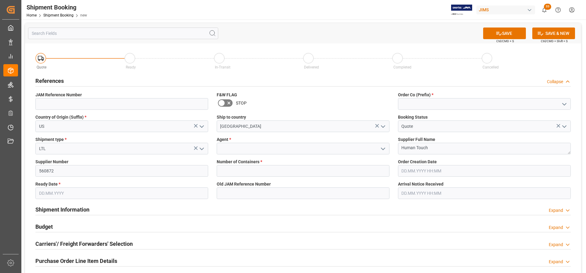
click at [383, 149] on polyline "open menu" at bounding box center [383, 149] width 4 height 2
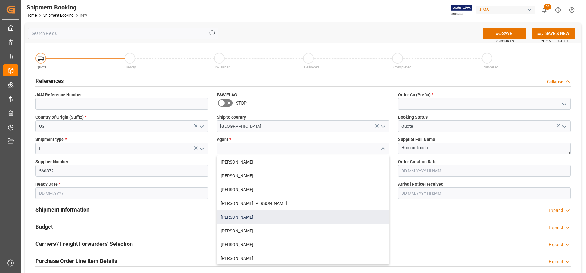
click at [232, 217] on div "[PERSON_NAME]" at bounding box center [303, 217] width 172 height 14
type input "[PERSON_NAME]"
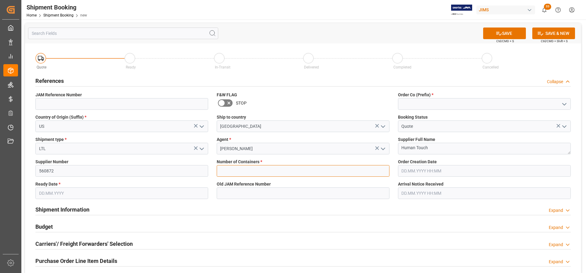
click at [224, 170] on input "text" at bounding box center [303, 171] width 173 height 12
type input "0"
click at [43, 194] on input "text" at bounding box center [121, 193] width 173 height 12
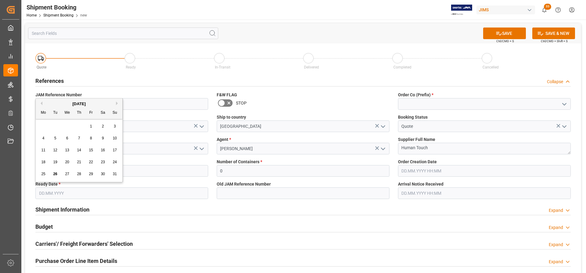
click at [55, 173] on span "26" at bounding box center [55, 174] width 4 height 4
type input "[DATE]"
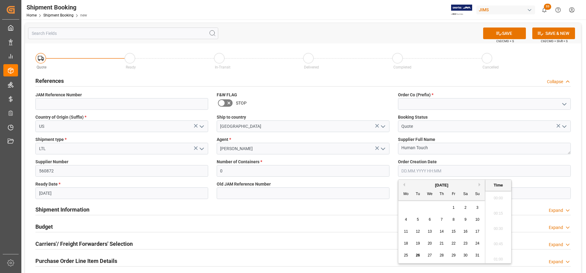
click at [435, 172] on input "text" at bounding box center [484, 171] width 173 height 12
click at [416, 254] on span "26" at bounding box center [418, 255] width 4 height 4
type input "[DATE] 00:00"
click at [296, 213] on div "Shipment Information Expand" at bounding box center [303, 209] width 536 height 12
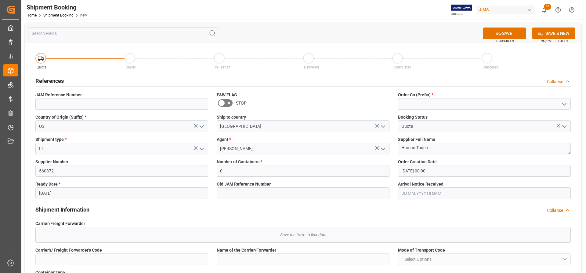
click at [562, 100] on icon "open menu" at bounding box center [564, 103] width 7 height 7
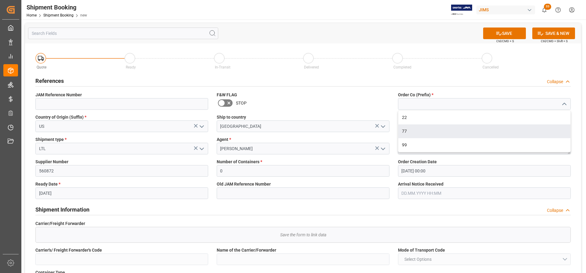
click at [408, 128] on div "77" at bounding box center [484, 131] width 172 height 14
type input "77"
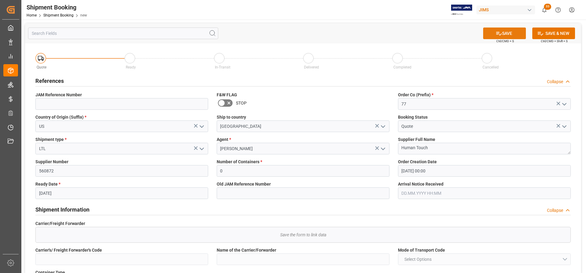
click at [508, 33] on button "SAVE" at bounding box center [504, 33] width 43 height 12
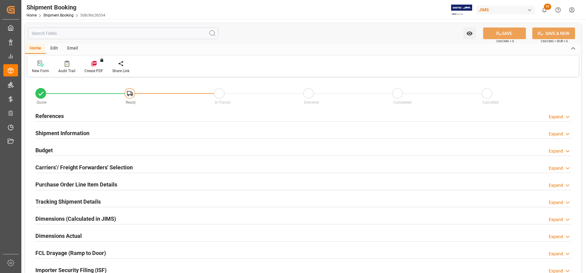
type input "0"
type input "[DATE] 00:00"
type input "[DATE]"
click at [48, 119] on h2 "References" at bounding box center [49, 116] width 28 height 8
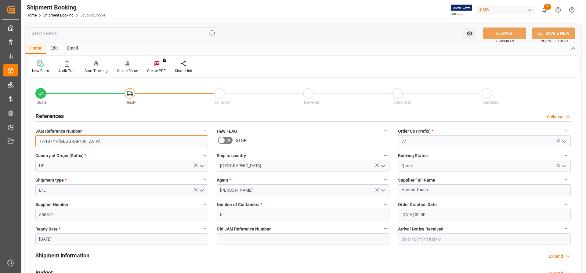
drag, startPoint x: 72, startPoint y: 142, endPoint x: 34, endPoint y: 140, distance: 38.2
click at [34, 140] on div "JAM Reference Number 77-10741-US" at bounding box center [121, 137] width 181 height 24
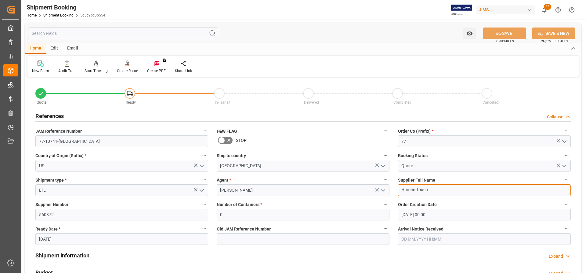
drag, startPoint x: 434, startPoint y: 190, endPoint x: 401, endPoint y: 190, distance: 32.7
click at [401, 190] on textarea "Human Touch" at bounding box center [484, 190] width 173 height 12
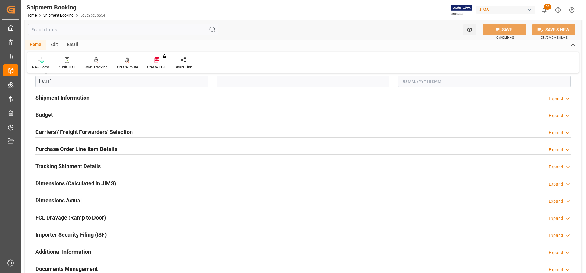
scroll to position [183, 0]
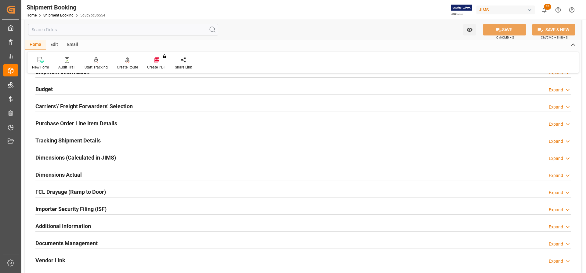
click at [48, 84] on div "Budget" at bounding box center [43, 89] width 17 height 12
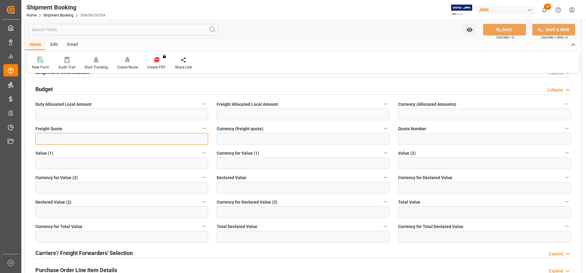
click at [45, 138] on input "text" at bounding box center [121, 139] width 173 height 12
type input "804"
click at [250, 137] on input at bounding box center [303, 139] width 173 height 12
type input "CAD"
click at [510, 31] on button "SAVE" at bounding box center [504, 30] width 43 height 12
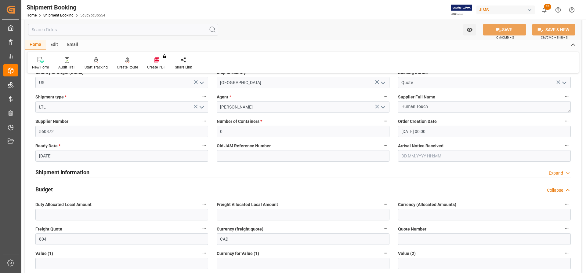
scroll to position [61, 0]
